Goal: Navigation & Orientation: Find specific page/section

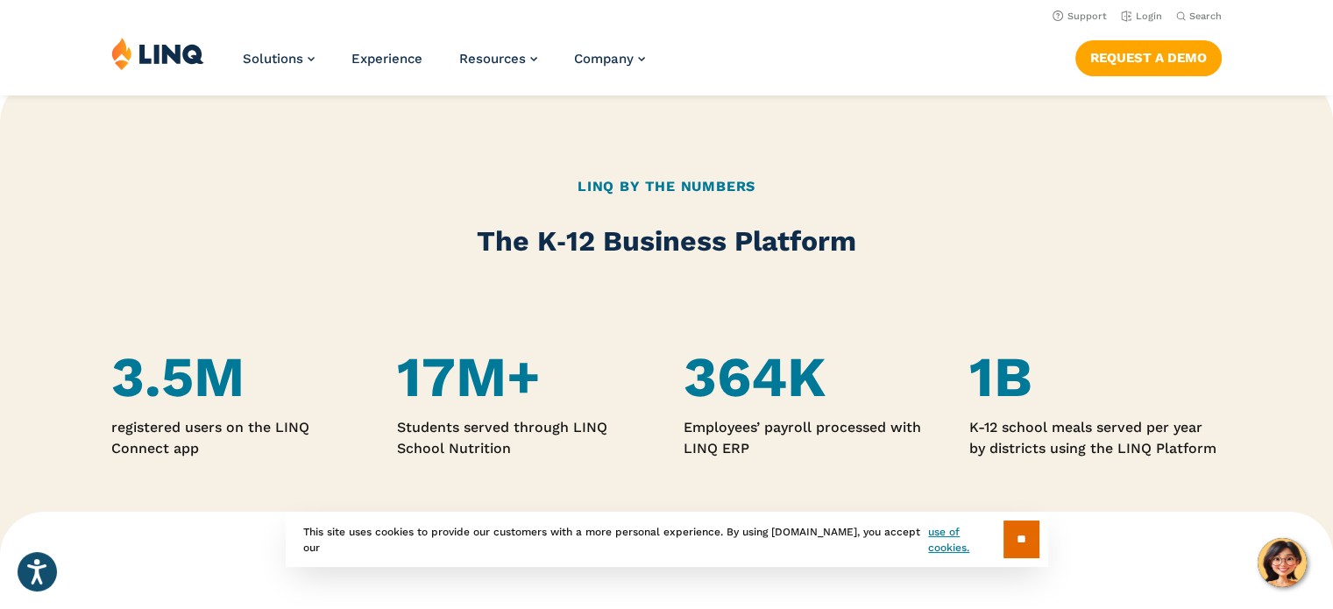
scroll to position [936, 0]
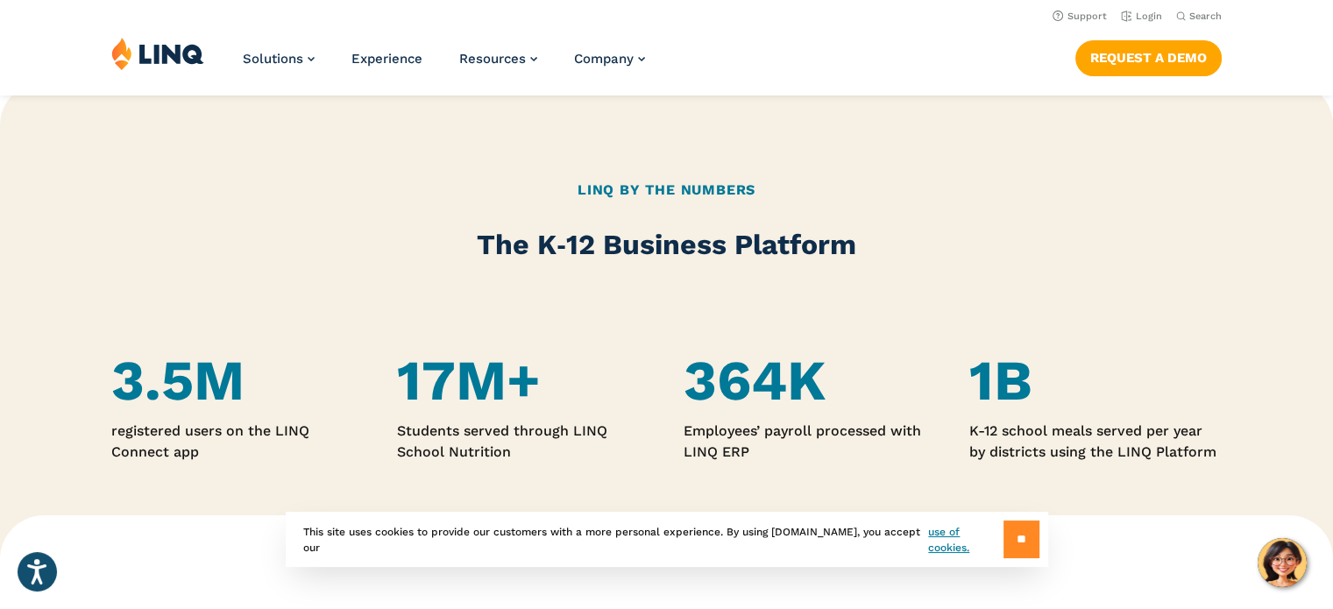
click at [1013, 542] on input "**" at bounding box center [1022, 540] width 36 height 38
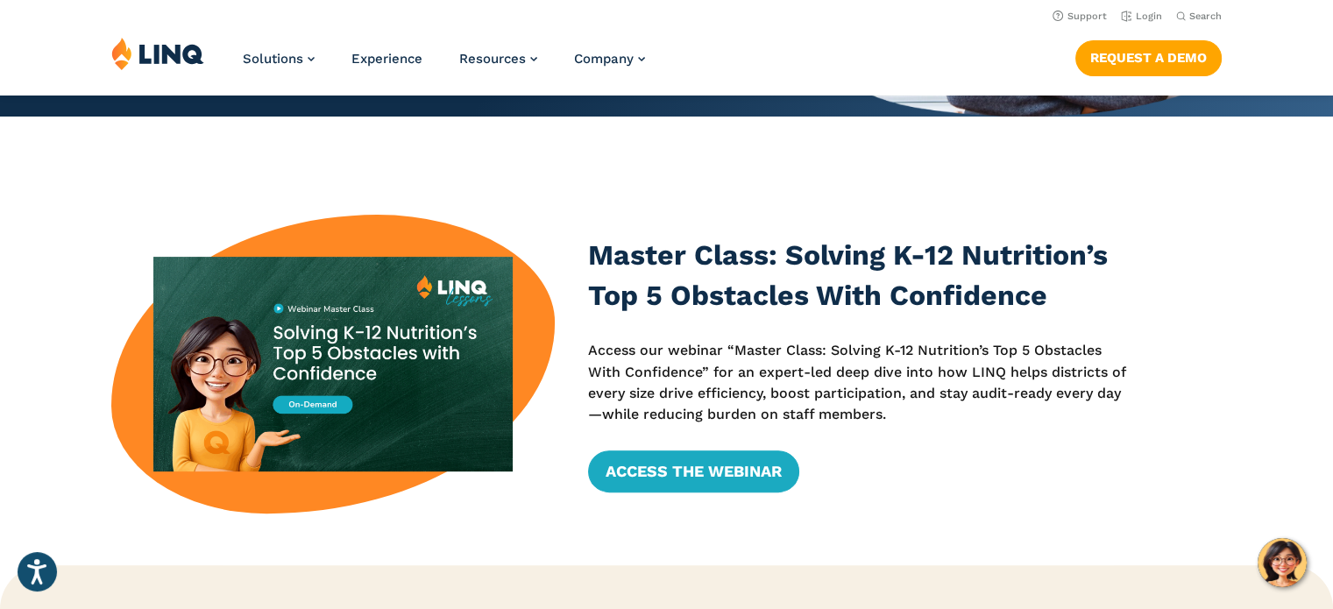
scroll to position [0, 0]
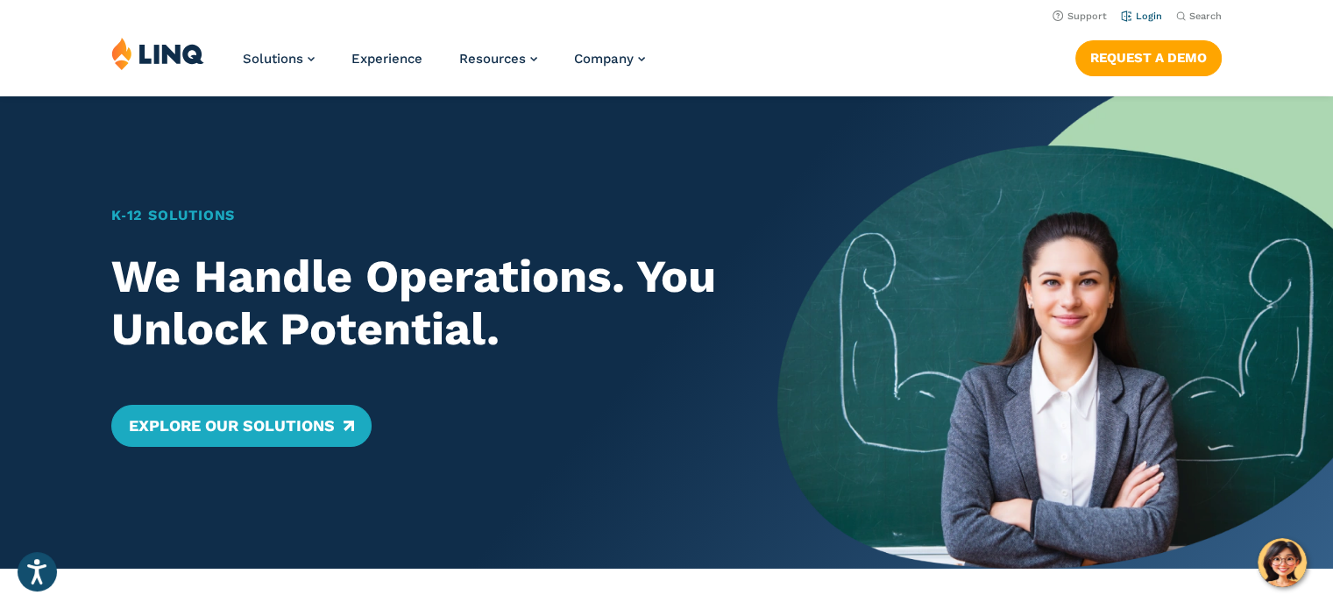
click at [1146, 20] on link "Login" at bounding box center [1141, 16] width 41 height 11
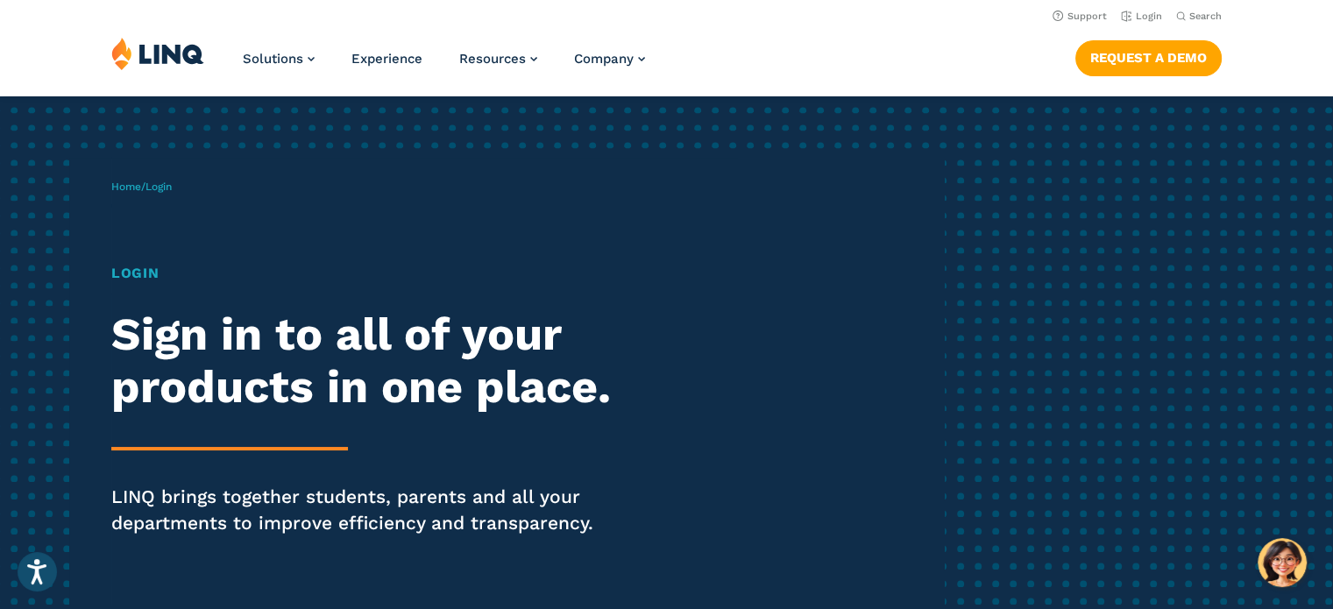
click at [130, 279] on h1 "Login" at bounding box center [368, 273] width 514 height 21
click at [126, 270] on h1 "Login" at bounding box center [368, 273] width 514 height 21
click at [210, 231] on div "Home / Login Login Sign in to all of your products in one place. LINQ brings to…" at bounding box center [527, 382] width 833 height 449
click at [161, 183] on span "Login" at bounding box center [159, 187] width 26 height 12
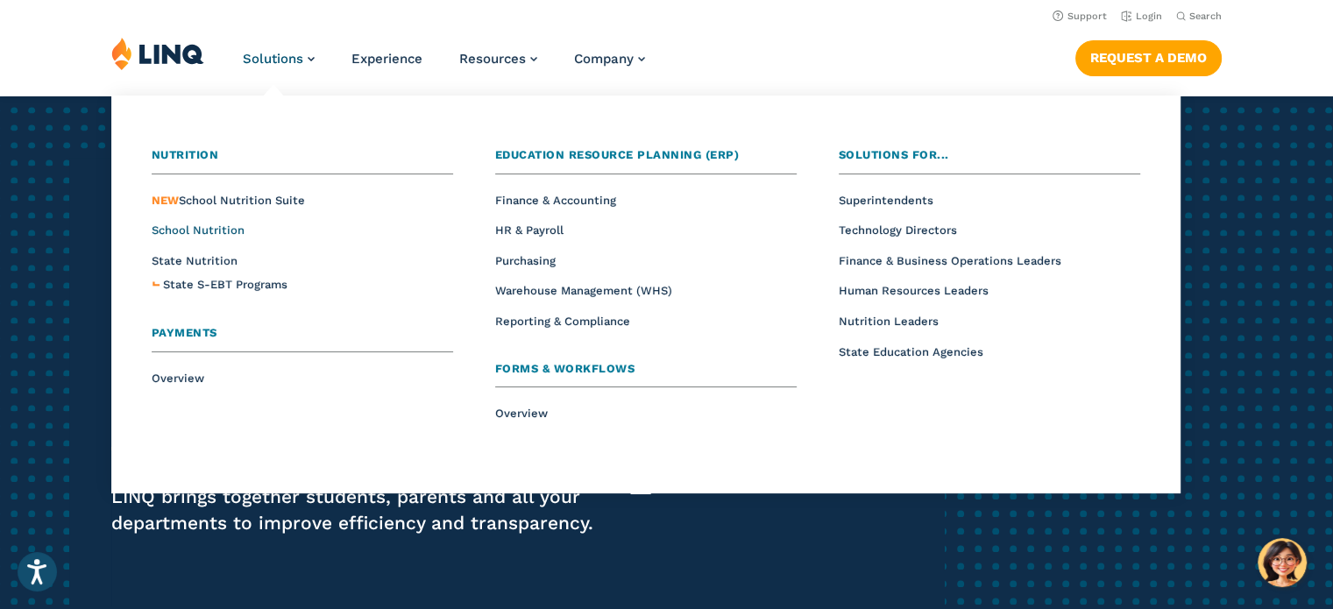
click at [203, 232] on span "School Nutrition" at bounding box center [198, 230] width 93 height 13
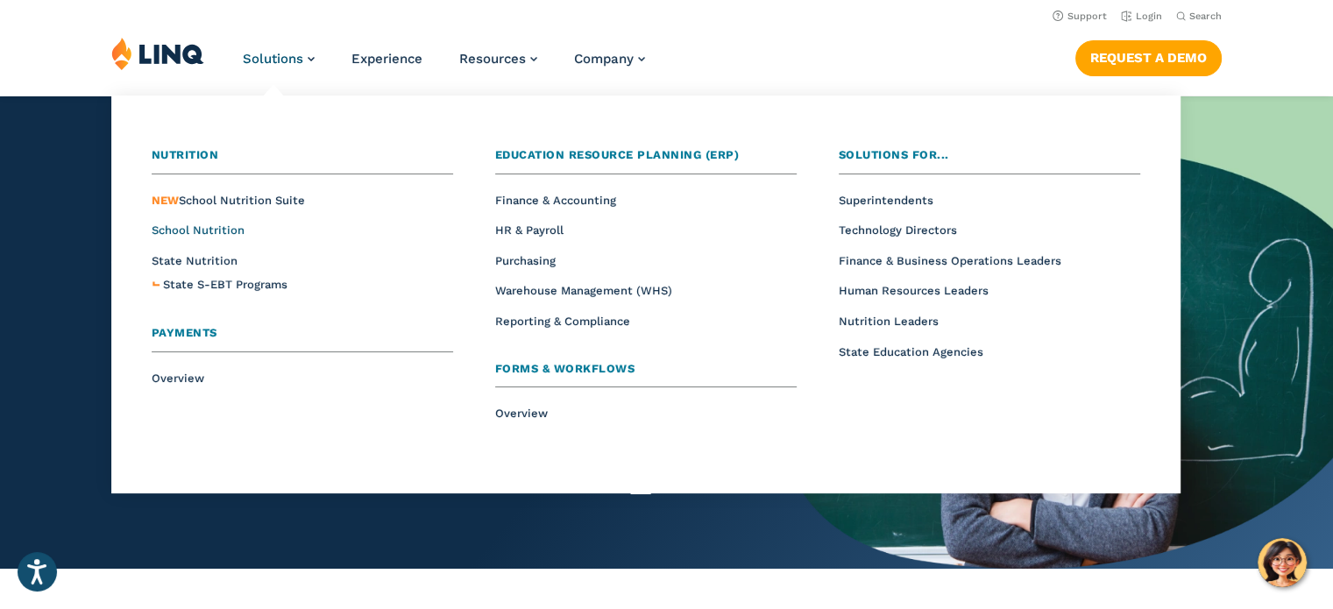
click at [209, 233] on span "School Nutrition" at bounding box center [198, 230] width 93 height 13
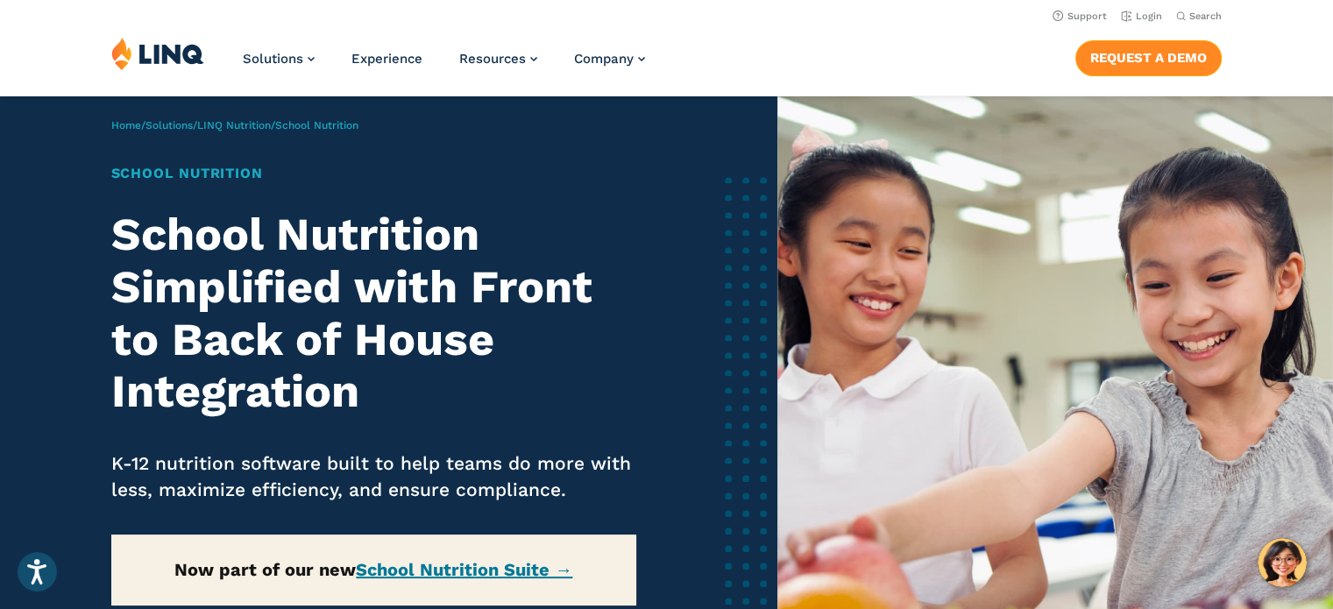
click at [1152, 61] on link "Request a Demo" at bounding box center [1149, 57] width 146 height 35
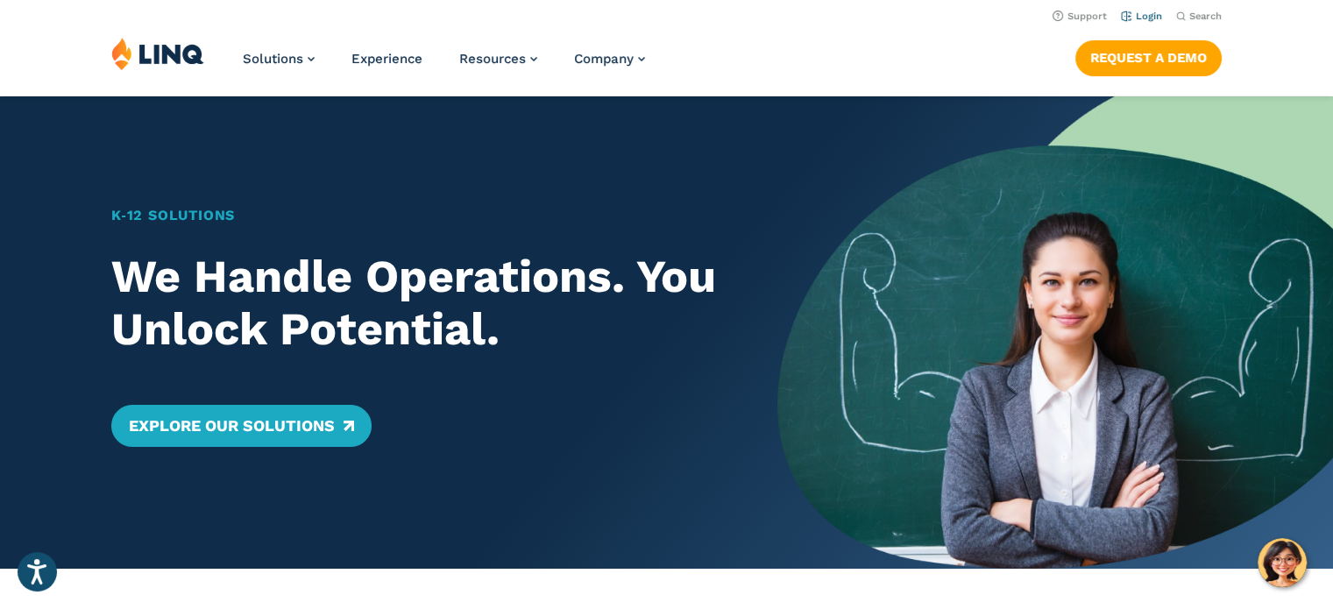
click at [1145, 13] on link "Login" at bounding box center [1141, 16] width 41 height 11
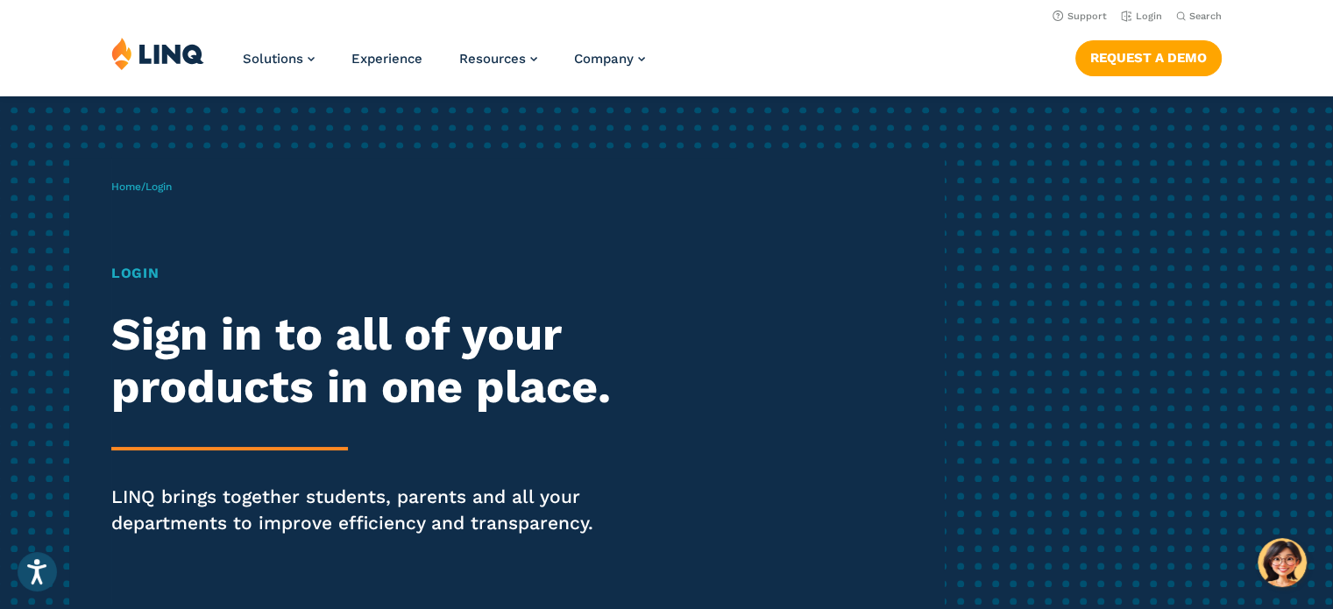
click at [144, 272] on h1 "Login" at bounding box center [368, 273] width 514 height 21
click at [161, 179] on p "Home / Login" at bounding box center [141, 187] width 60 height 16
